Goal: Task Accomplishment & Management: Use online tool/utility

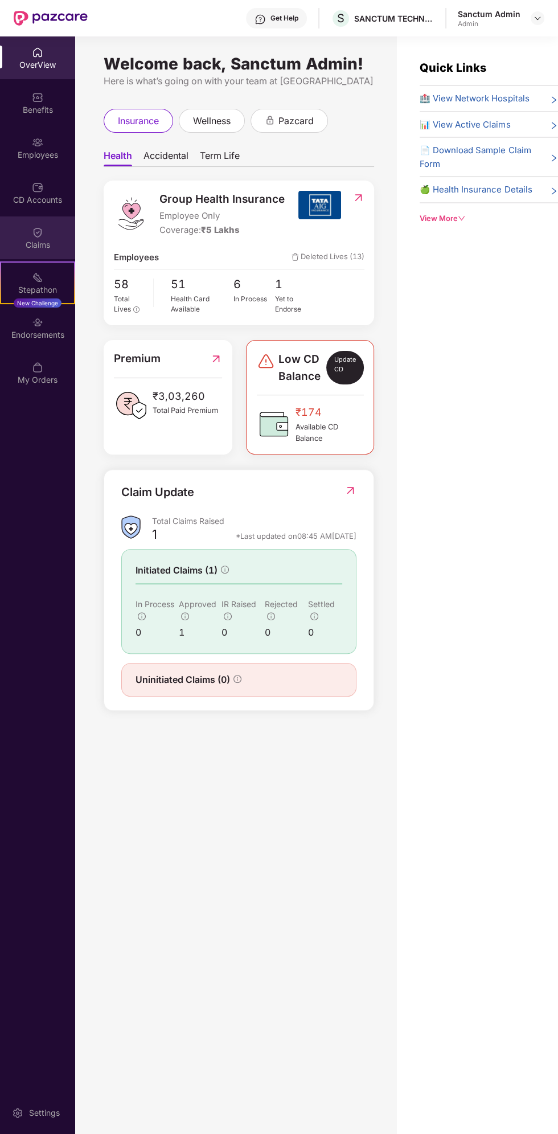
click at [37, 231] on img at bounding box center [37, 232] width 11 height 11
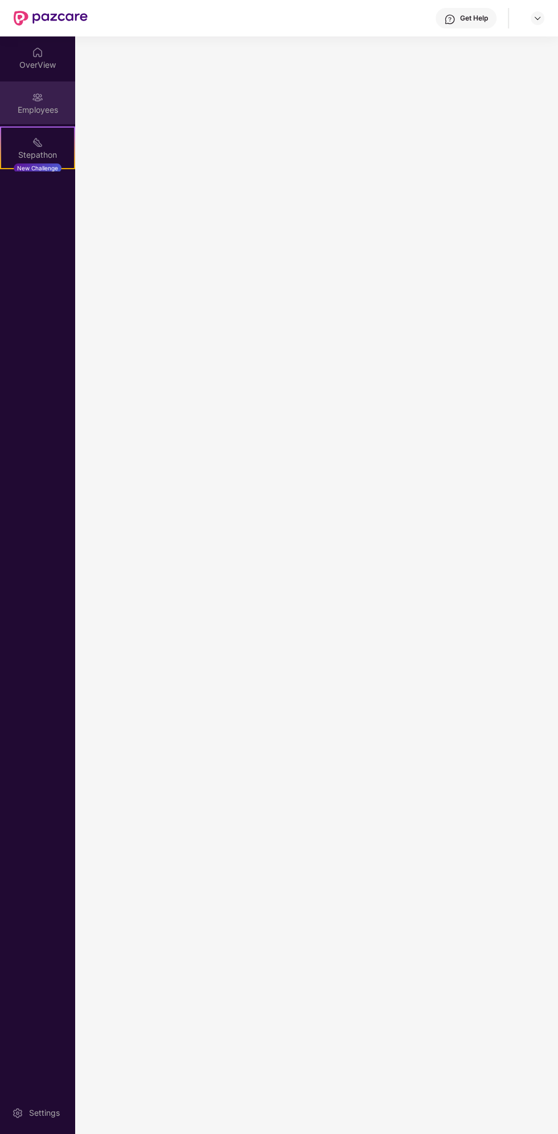
click at [59, 98] on div "Employees" at bounding box center [37, 102] width 75 height 43
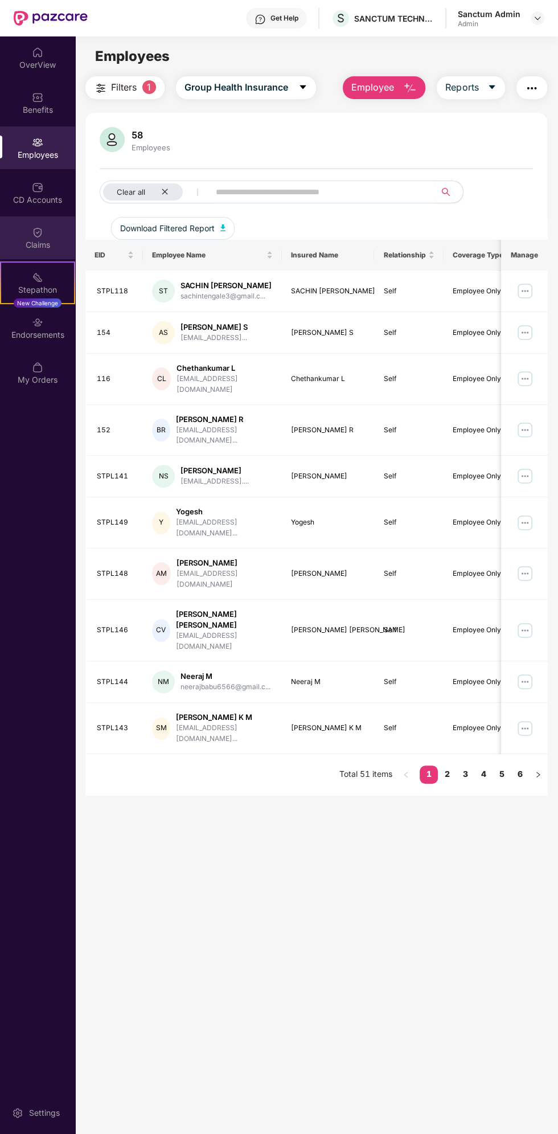
click at [56, 241] on div "Claims" at bounding box center [37, 244] width 75 height 11
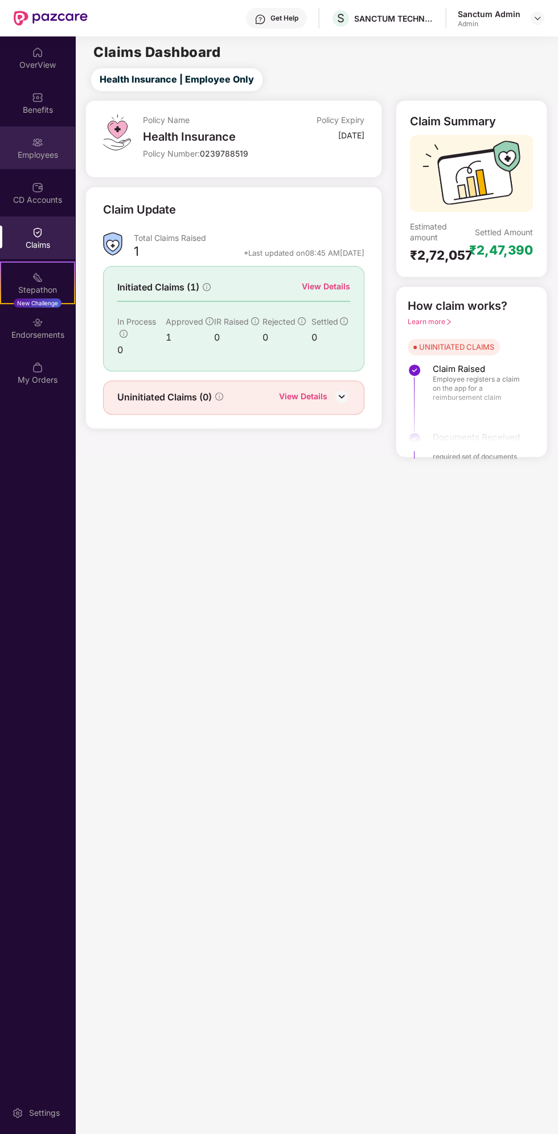
click at [56, 153] on div "Employees" at bounding box center [37, 154] width 75 height 11
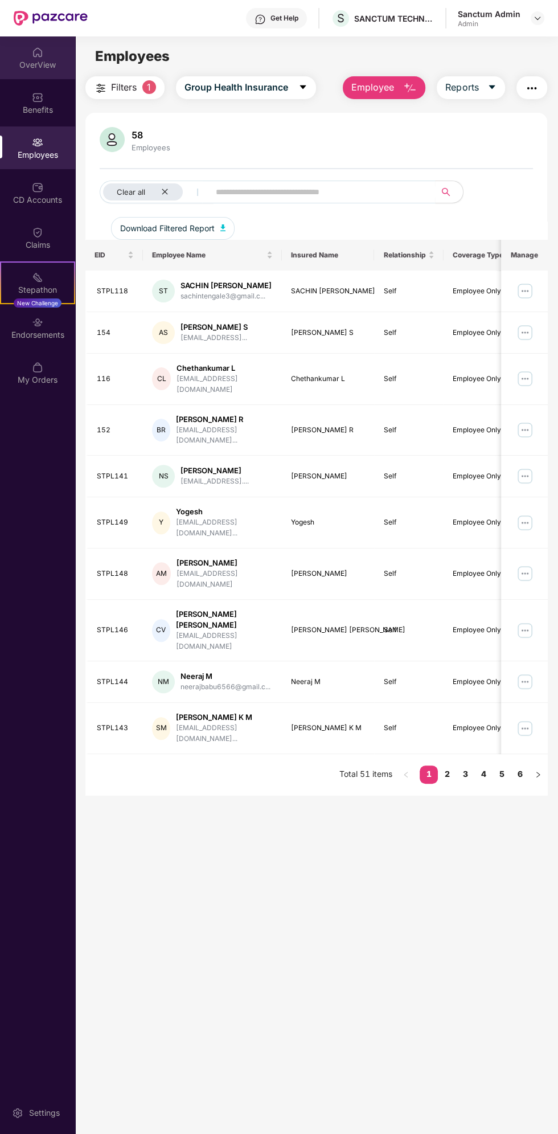
click at [40, 64] on div "OverView" at bounding box center [37, 64] width 75 height 11
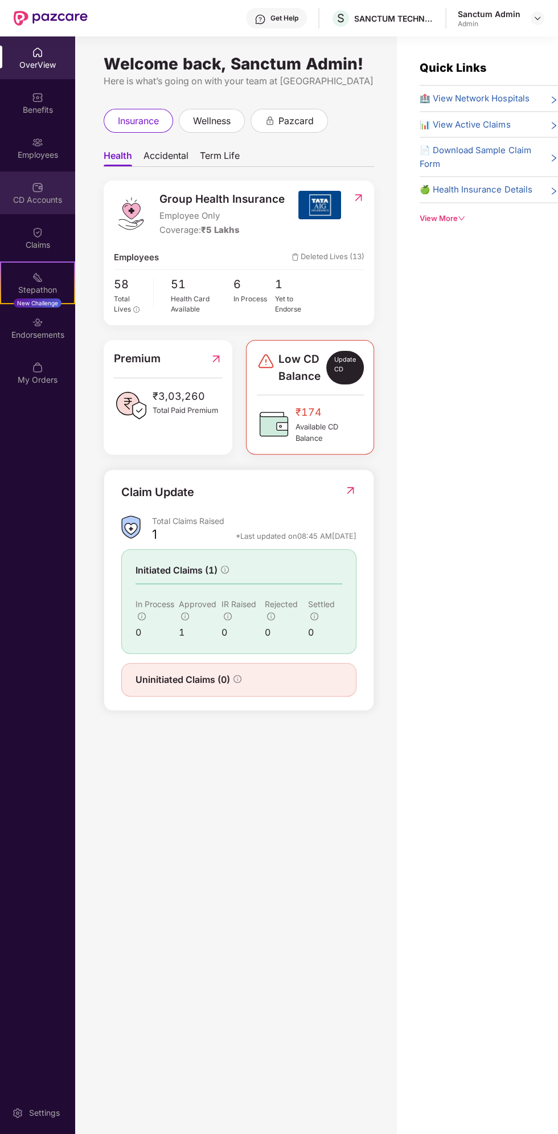
click at [46, 196] on div "CD Accounts" at bounding box center [37, 199] width 75 height 11
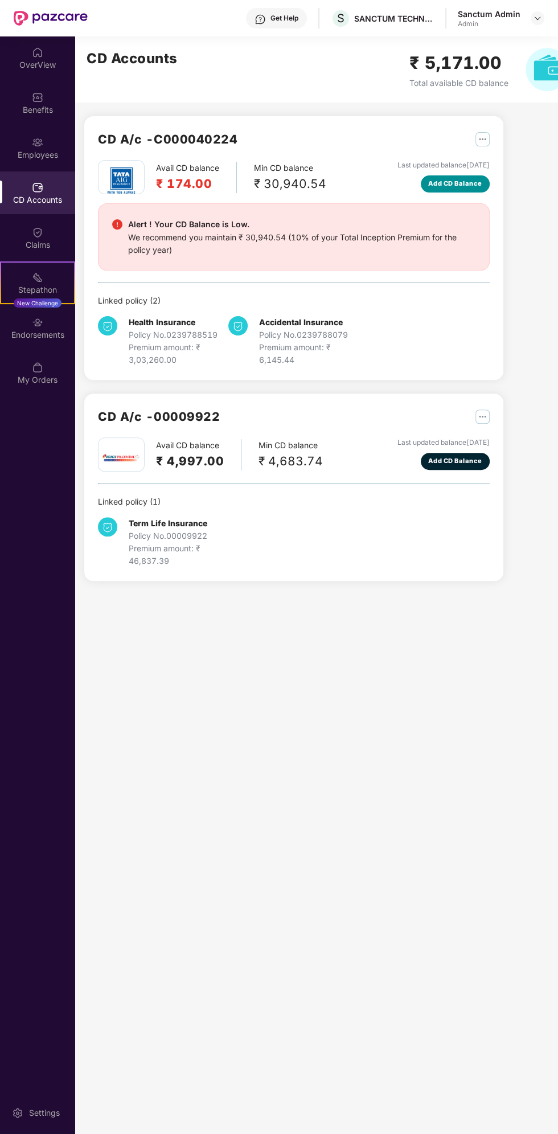
click at [470, 187] on span "Add CD Balance" at bounding box center [455, 184] width 54 height 10
